Goal: Transaction & Acquisition: Purchase product/service

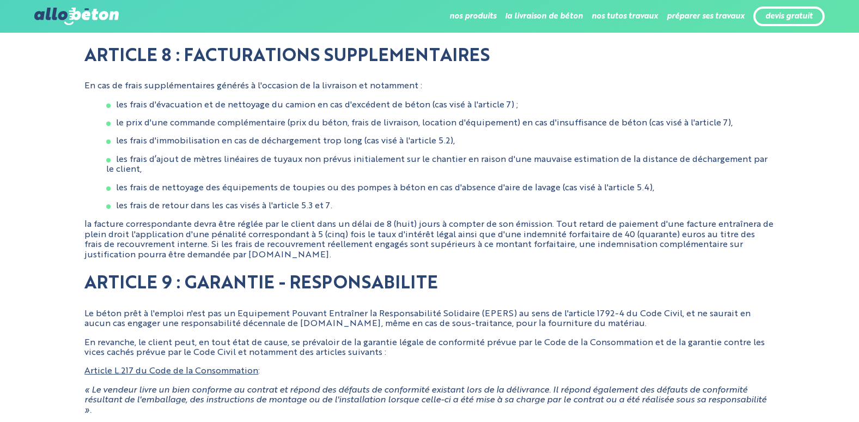
scroll to position [3283, 0]
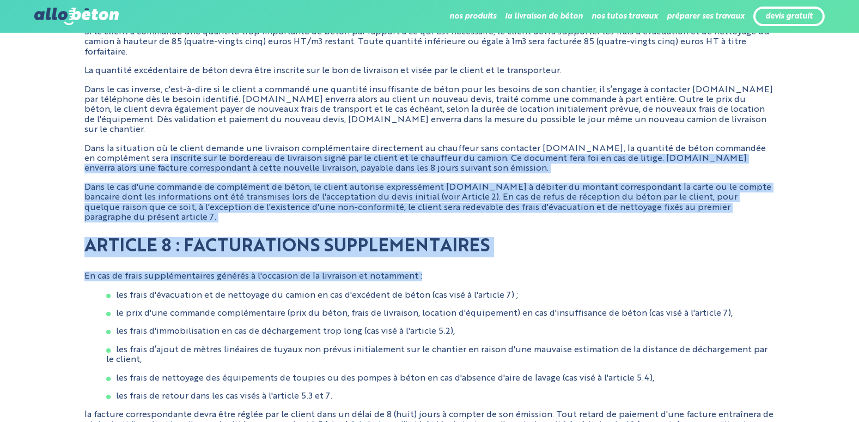
drag, startPoint x: 854, startPoint y: 238, endPoint x: 860, endPoint y: 123, distance: 114.6
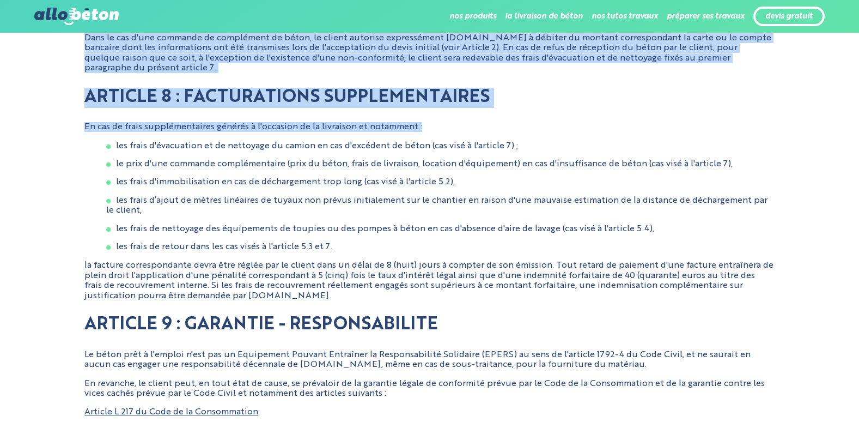
scroll to position [3215, 0]
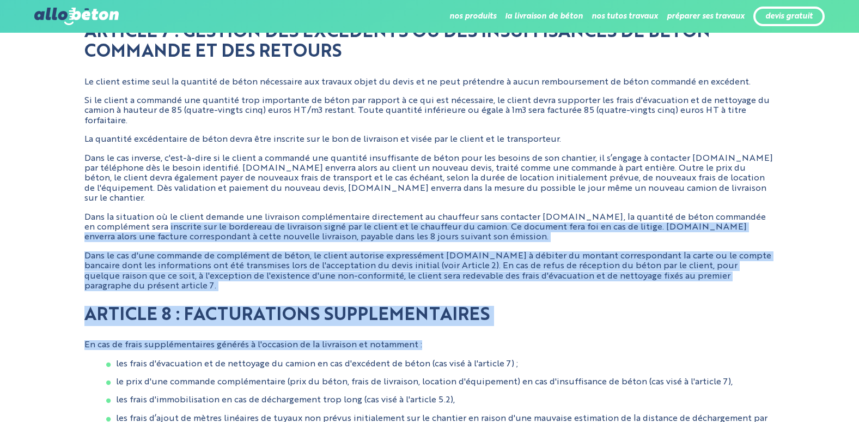
click at [762, 251] on p "Dans le cas d'une commande de complément de béton, le client autorise expressém…" at bounding box center [429, 271] width 690 height 40
click at [739, 251] on p "Dans le cas d'une commande de complément de béton, le client autorise expressém…" at bounding box center [429, 271] width 690 height 40
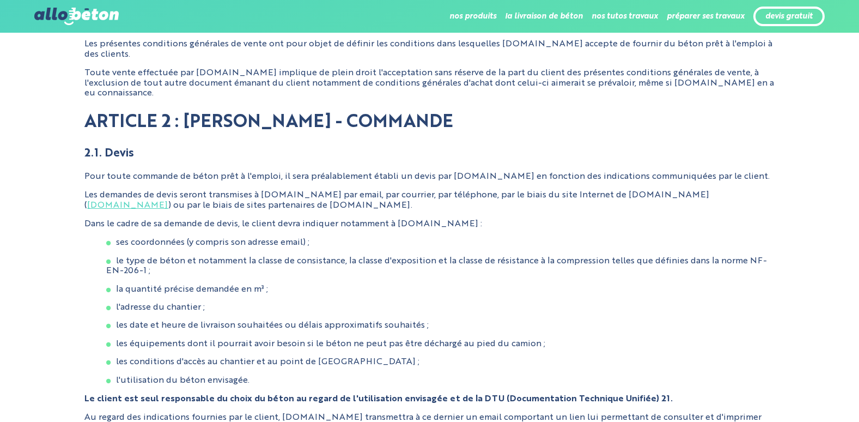
scroll to position [0, 0]
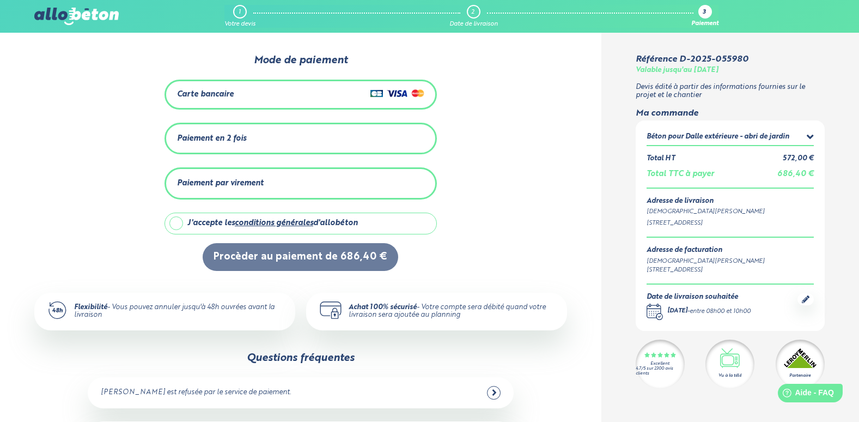
click at [217, 93] on div "Carte bancaire" at bounding box center [205, 94] width 57 height 9
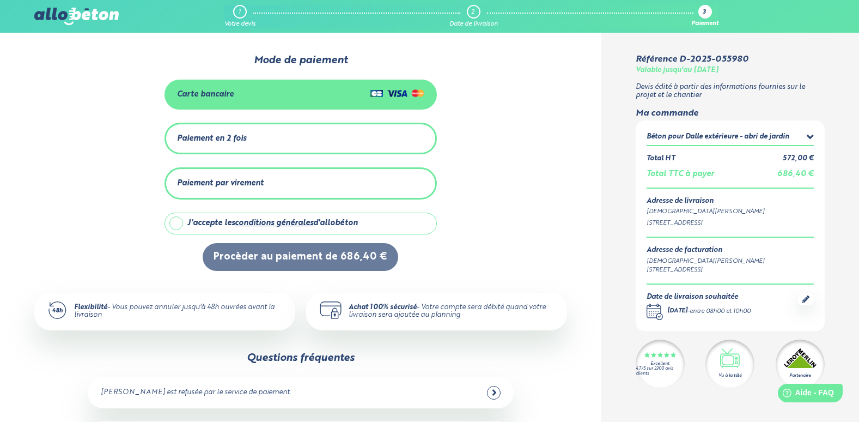
click at [327, 139] on div "Paiement en 2 fois" at bounding box center [300, 139] width 247 height 18
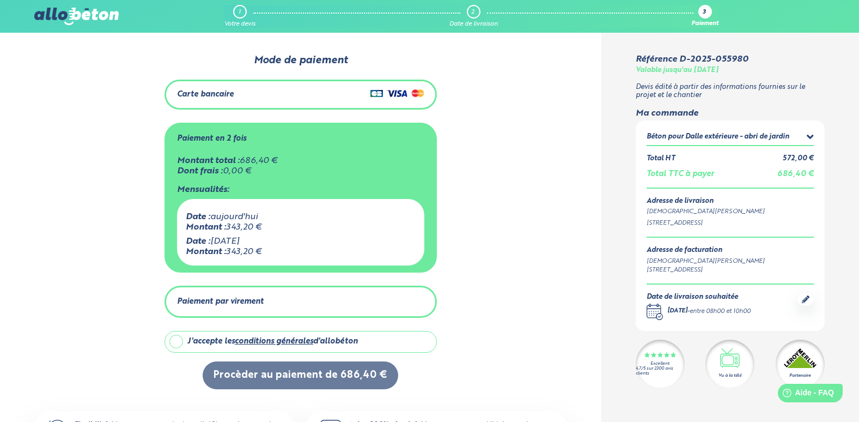
click at [374, 302] on div "Paiement par virement" at bounding box center [300, 302] width 247 height 18
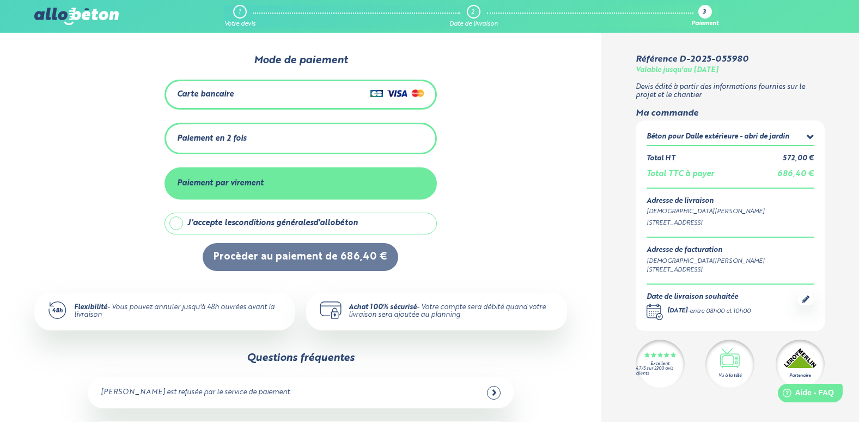
click at [340, 185] on div "Paiement par virement" at bounding box center [300, 183] width 247 height 18
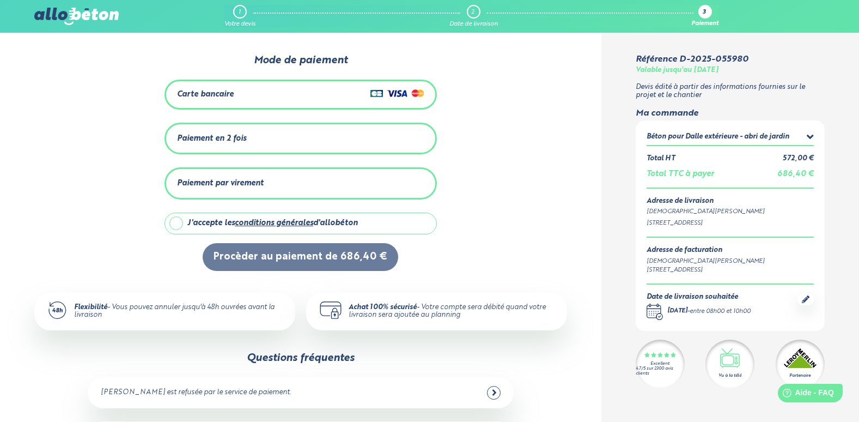
click at [344, 178] on div "Paiement par virement" at bounding box center [300, 183] width 247 height 18
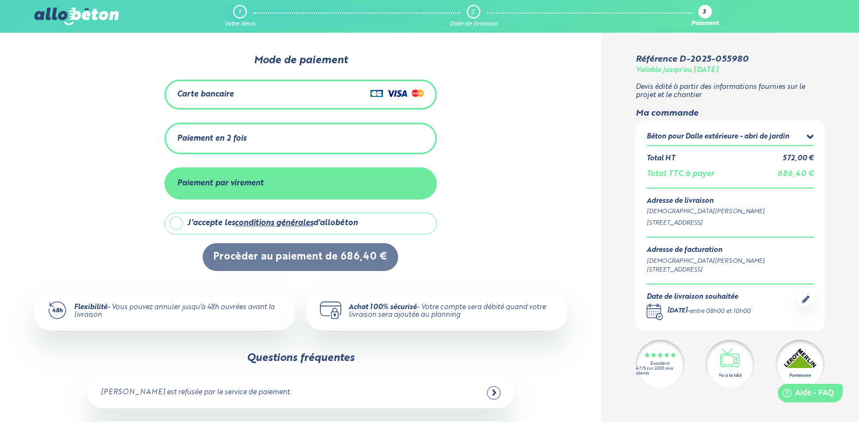
click at [420, 222] on div "J'accepte les conditions générales d'allobéton" at bounding box center [309, 223] width 245 height 21
checkbox input "true"
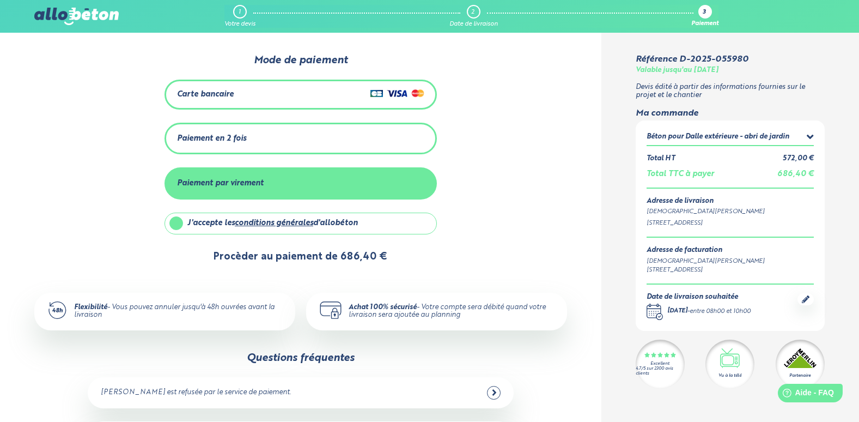
click at [361, 264] on button "Procèder au paiement de 686,40 €" at bounding box center [301, 257] width 196 height 28
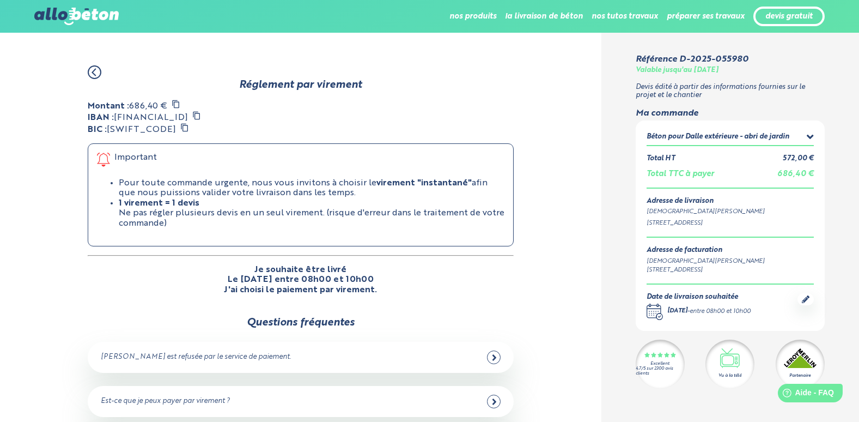
click at [98, 72] on icon at bounding box center [95, 72] width 14 height 14
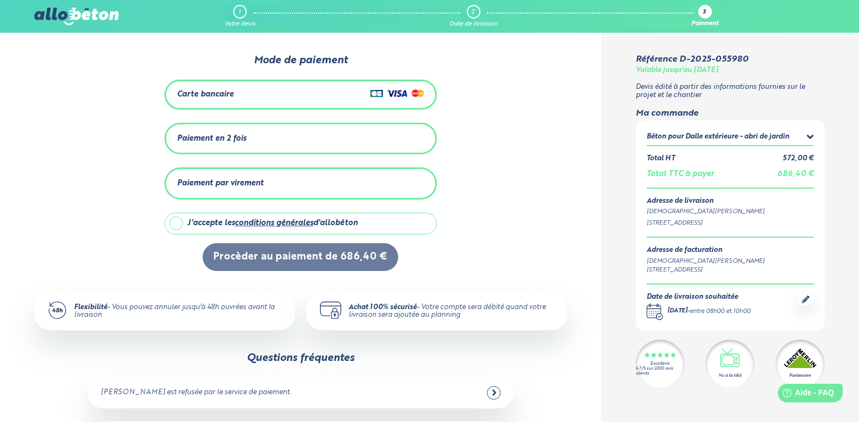
click at [259, 94] on div "Carte bancaire" at bounding box center [300, 95] width 247 height 16
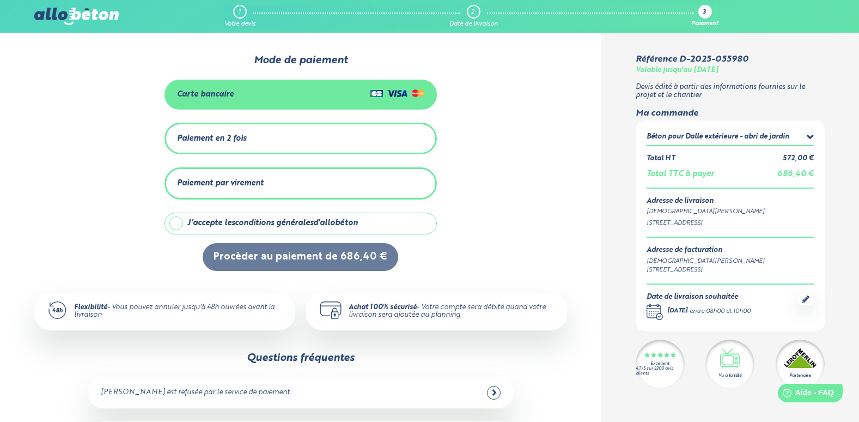
click at [434, 136] on div "Paiement en 2 fois Montant total : 686,40 € Dont frais : 0,00 € Mensualités: Da…" at bounding box center [301, 139] width 272 height 32
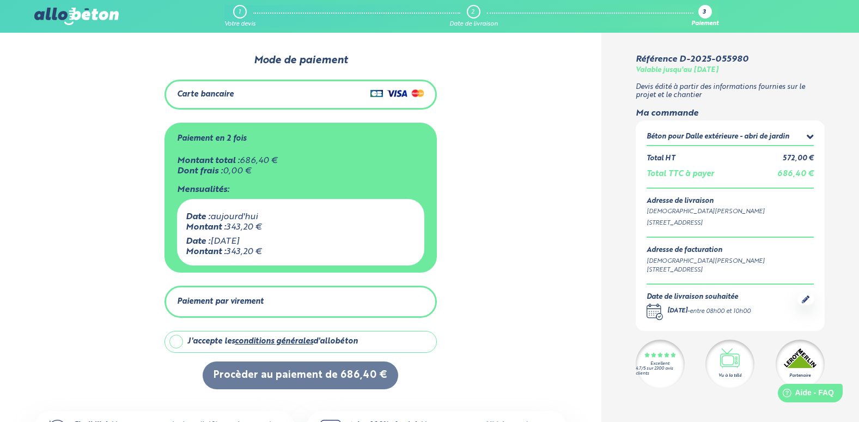
click at [418, 341] on div "J'accepte les conditions générales d'allobéton" at bounding box center [309, 341] width 245 height 21
checkbox input "true"
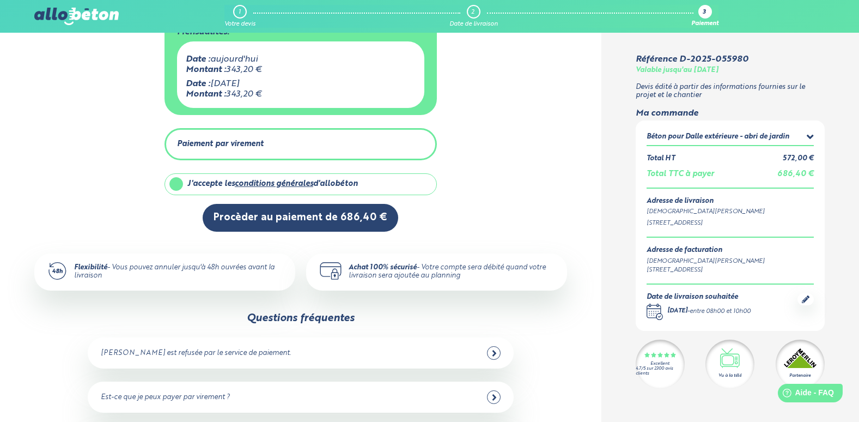
scroll to position [163, 0]
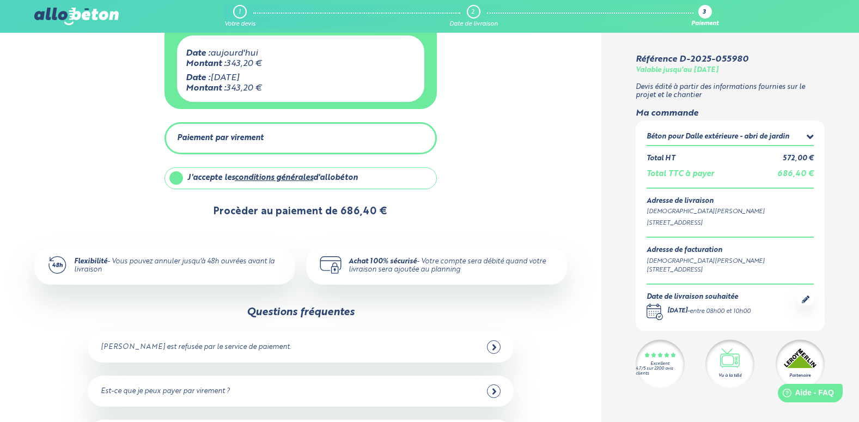
click at [366, 215] on button "Procèder au paiement de 686,40 €" at bounding box center [301, 212] width 196 height 28
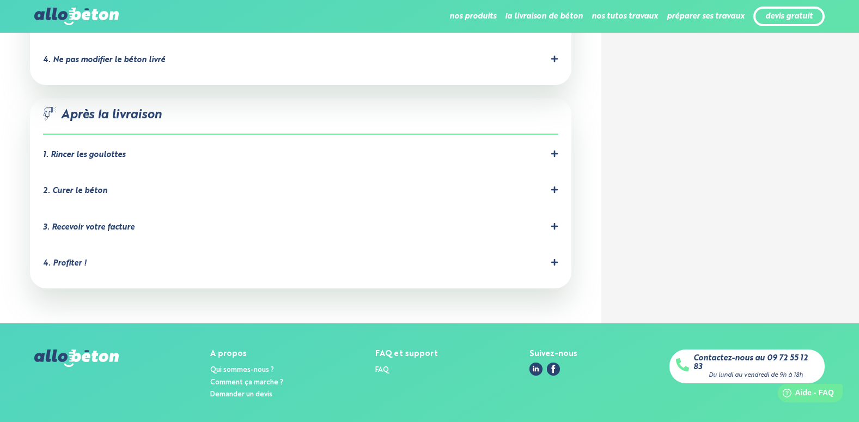
scroll to position [924, 0]
